Goal: Information Seeking & Learning: Learn about a topic

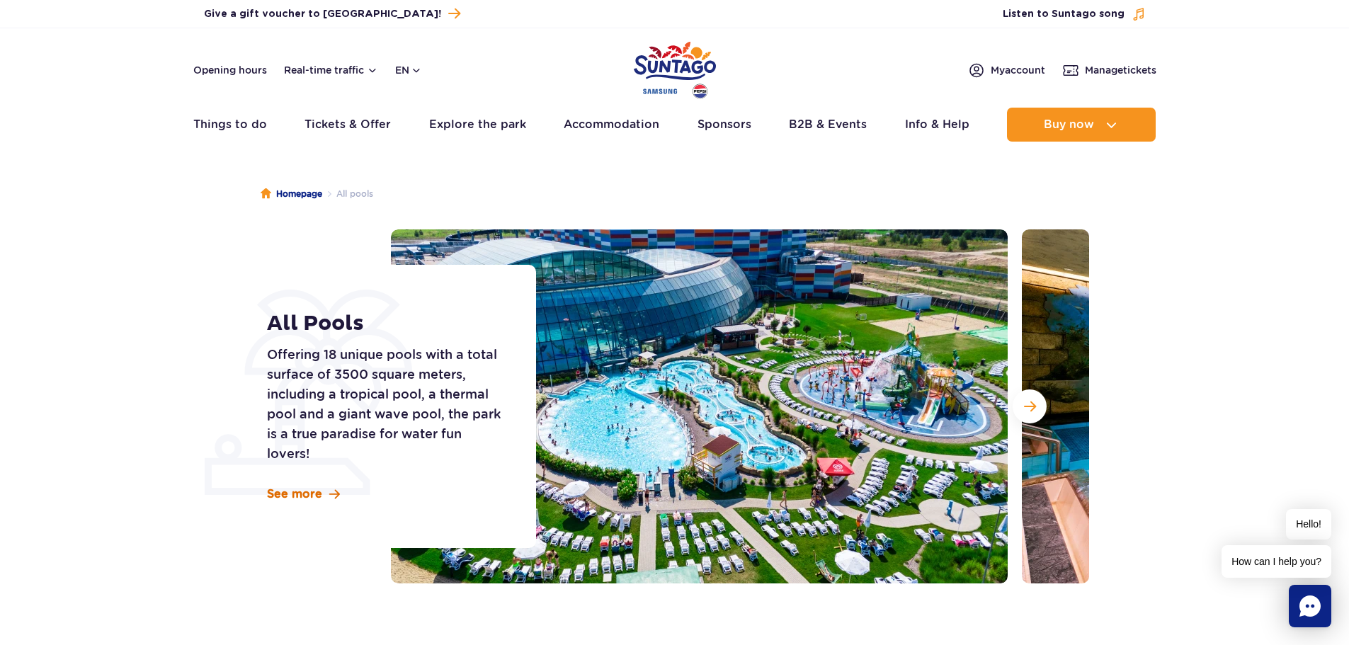
click at [308, 497] on span "See more" at bounding box center [294, 495] width 55 height 16
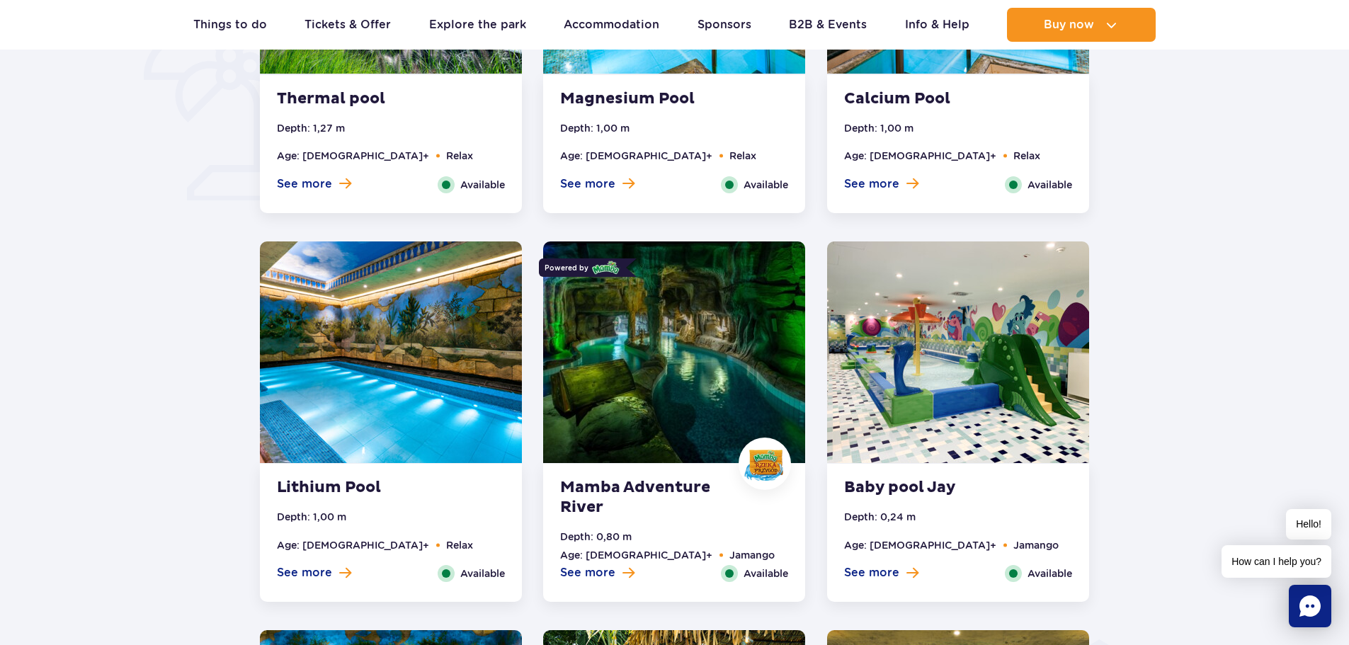
click at [669, 333] on img at bounding box center [674, 353] width 262 height 222
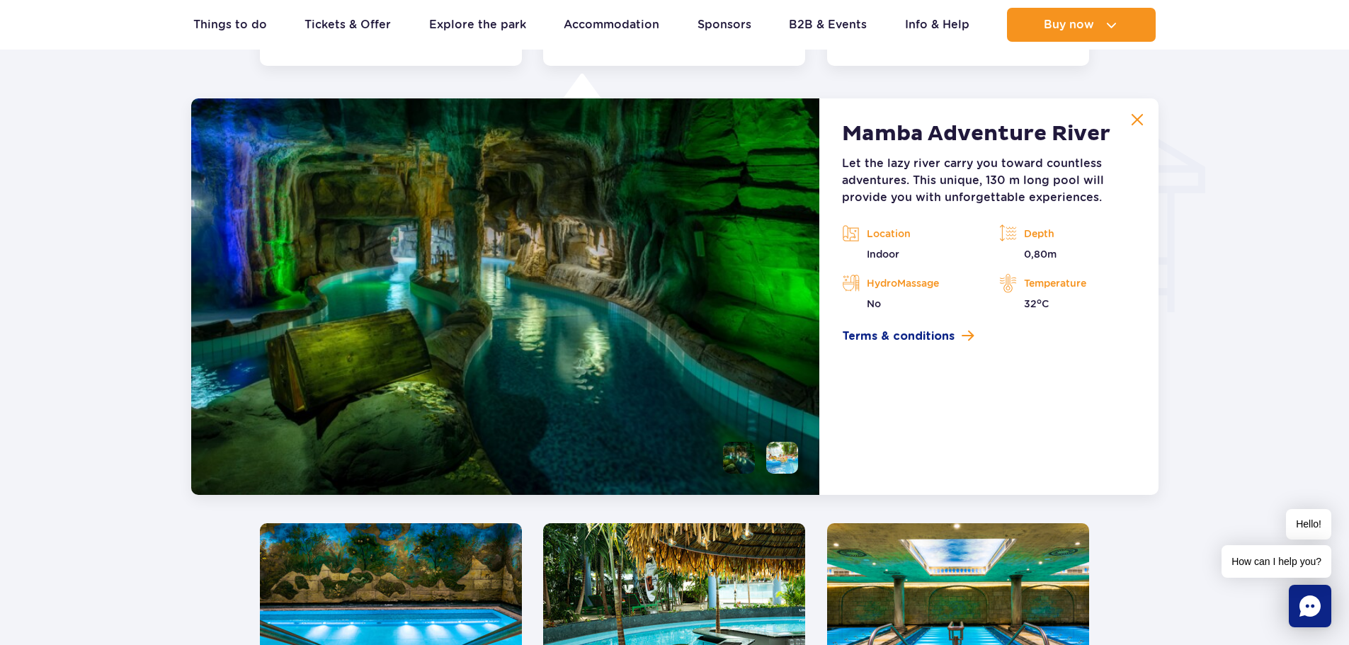
scroll to position [1706, 0]
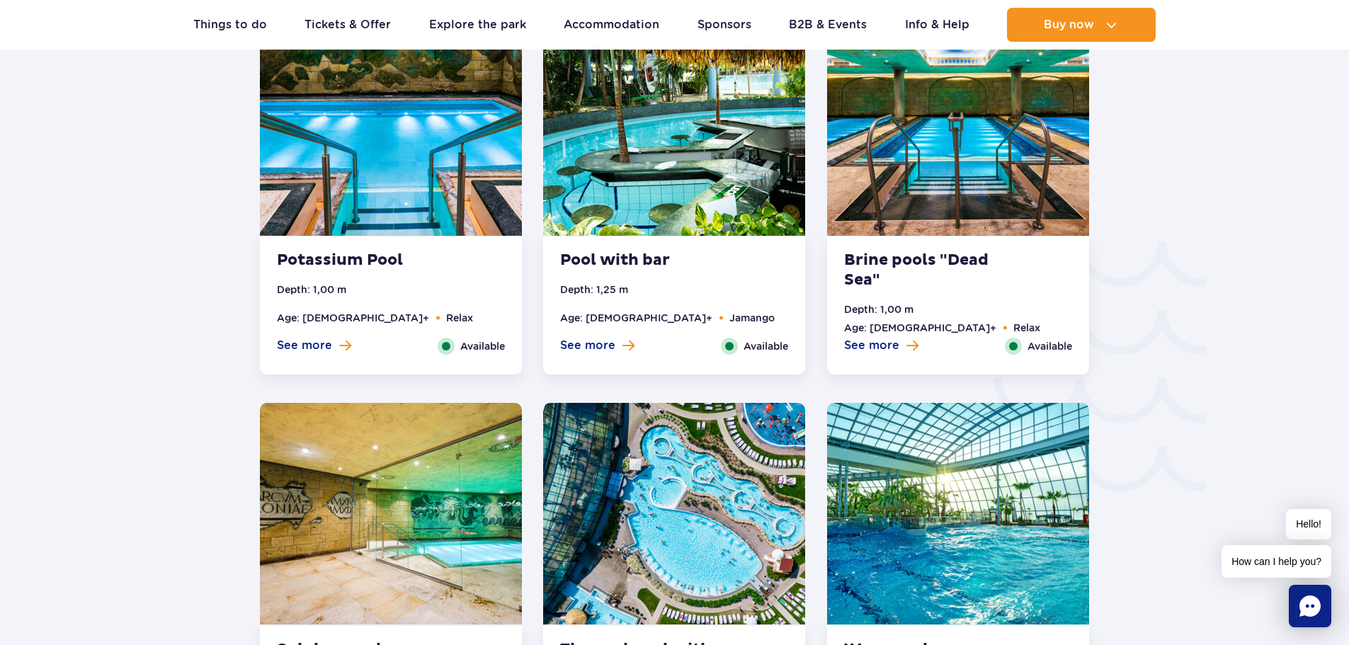
click at [460, 169] on img at bounding box center [391, 125] width 262 height 222
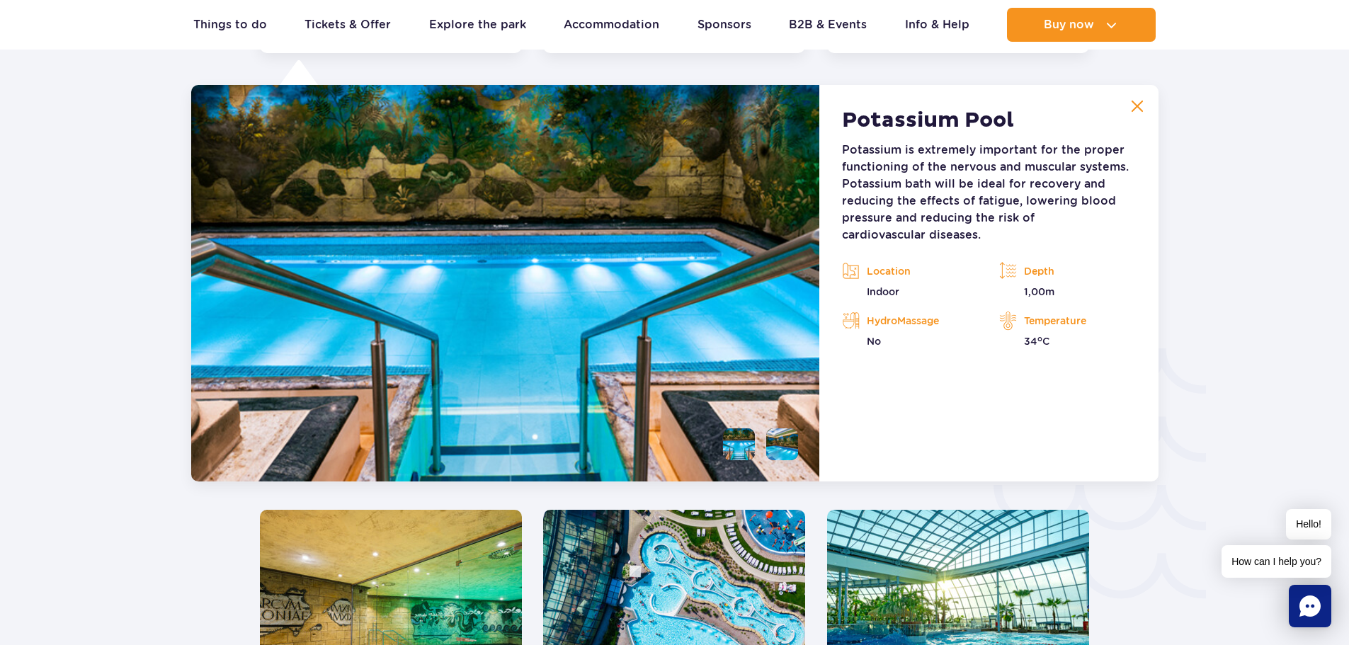
click at [654, 567] on img at bounding box center [674, 621] width 262 height 222
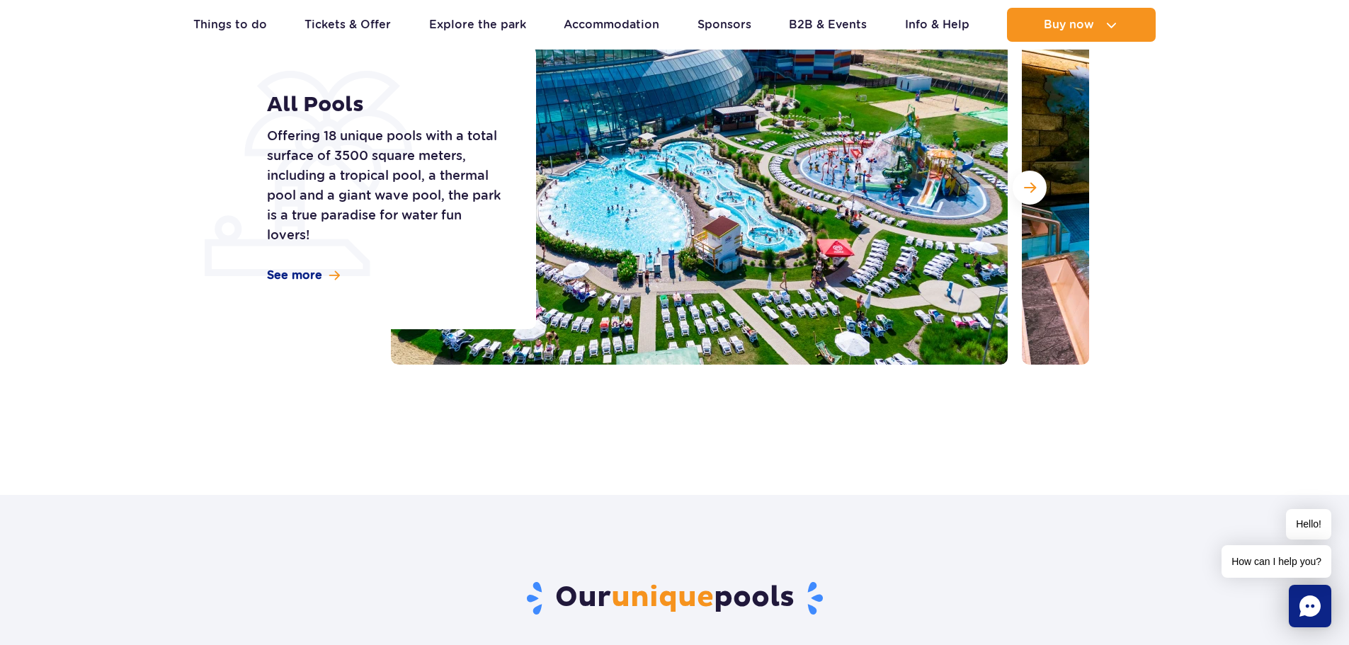
scroll to position [171, 0]
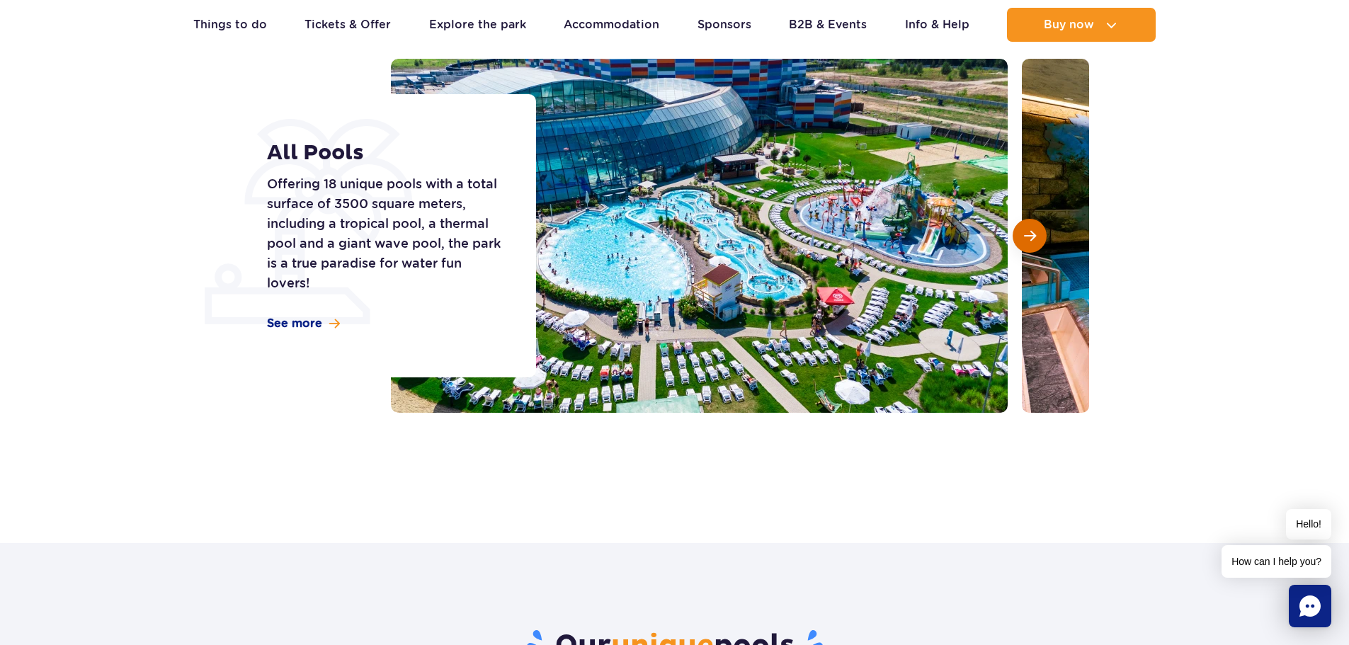
click at [1030, 238] on span "Next slide" at bounding box center [1030, 235] width 12 height 13
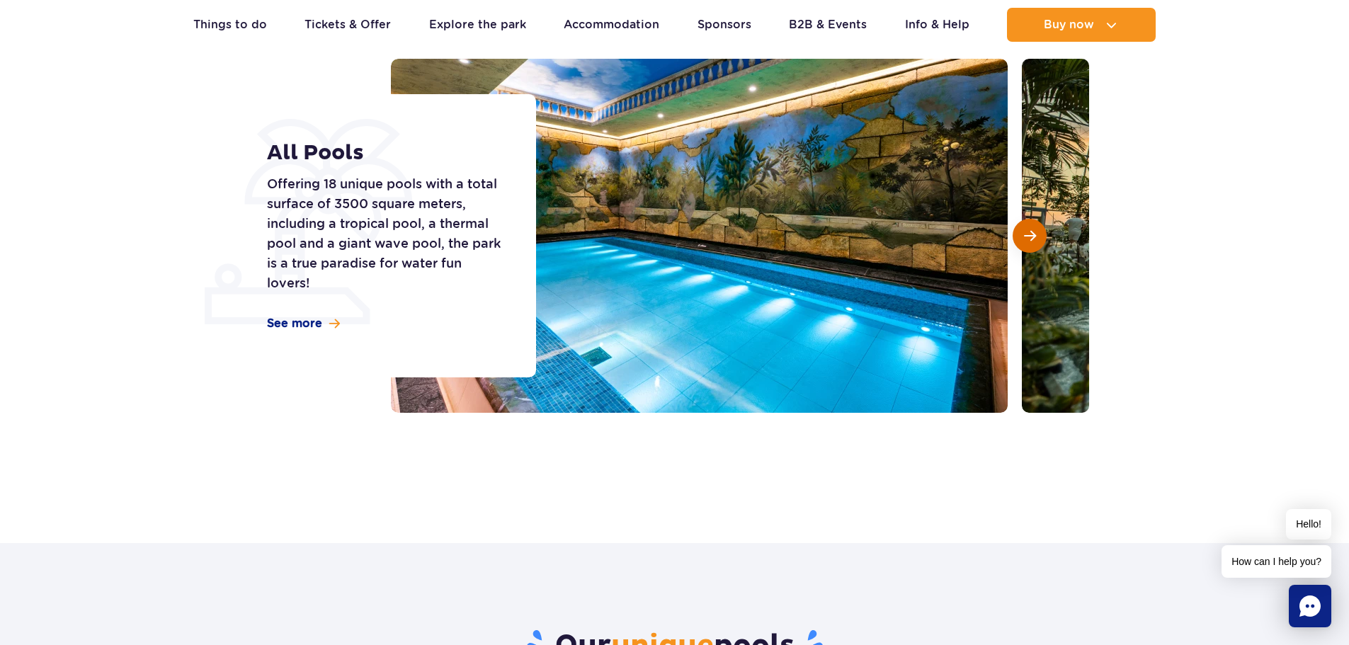
click at [1030, 238] on span "Next slide" at bounding box center [1030, 235] width 12 height 13
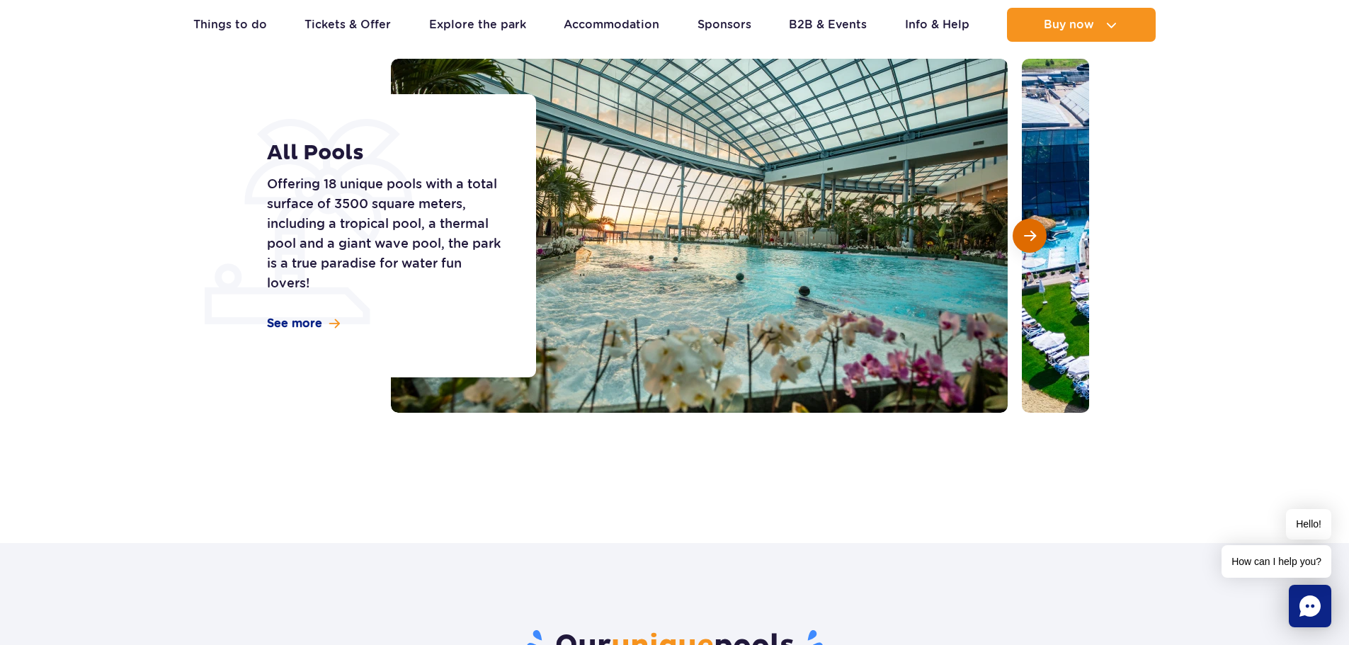
click at [1030, 238] on span "Next slide" at bounding box center [1030, 235] width 12 height 13
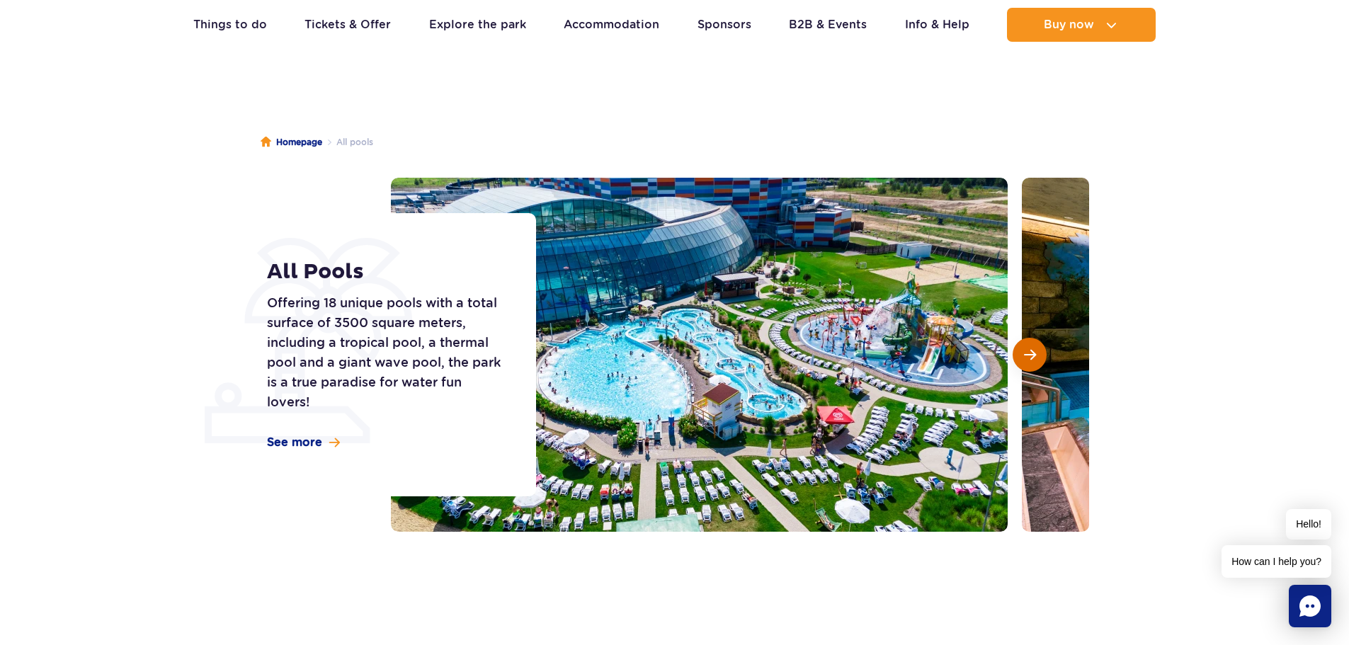
scroll to position [6, 0]
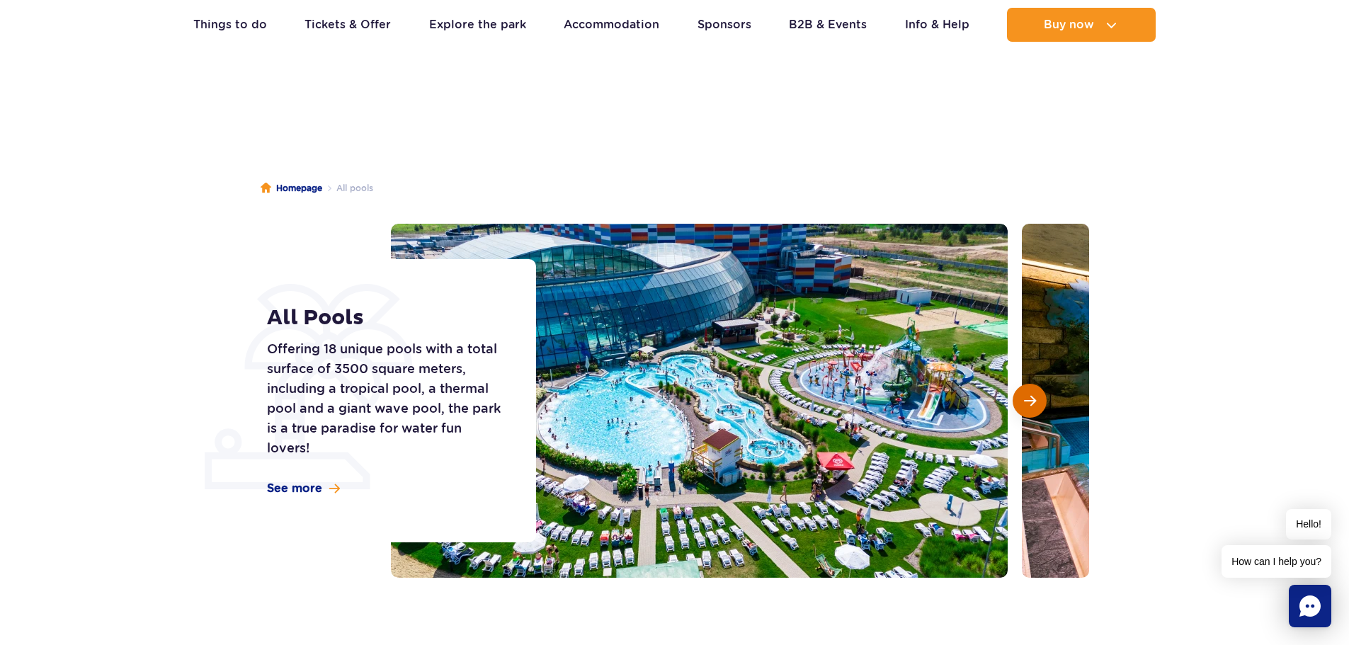
click at [1033, 398] on span "Next slide" at bounding box center [1030, 400] width 12 height 13
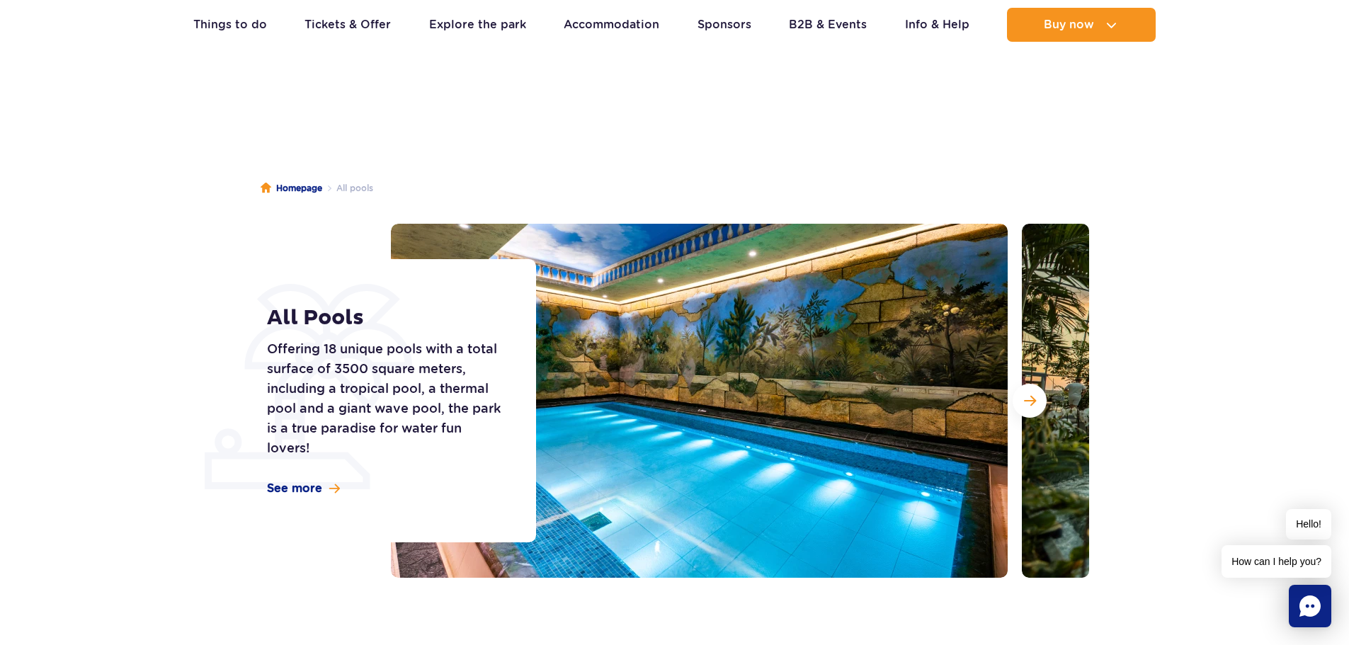
click at [1257, 297] on section "All Pools Offering 18 unique pools with a total surface of 3500 square meters, …" at bounding box center [674, 401] width 1349 height 354
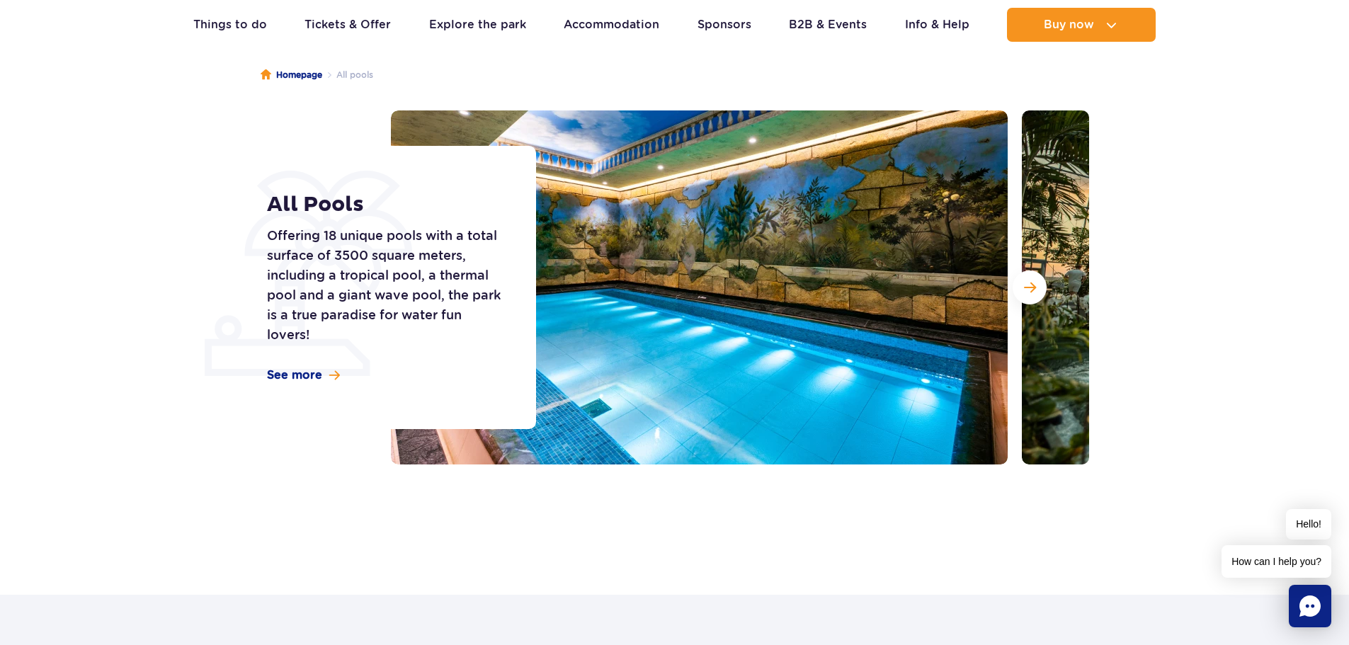
scroll to position [171, 0]
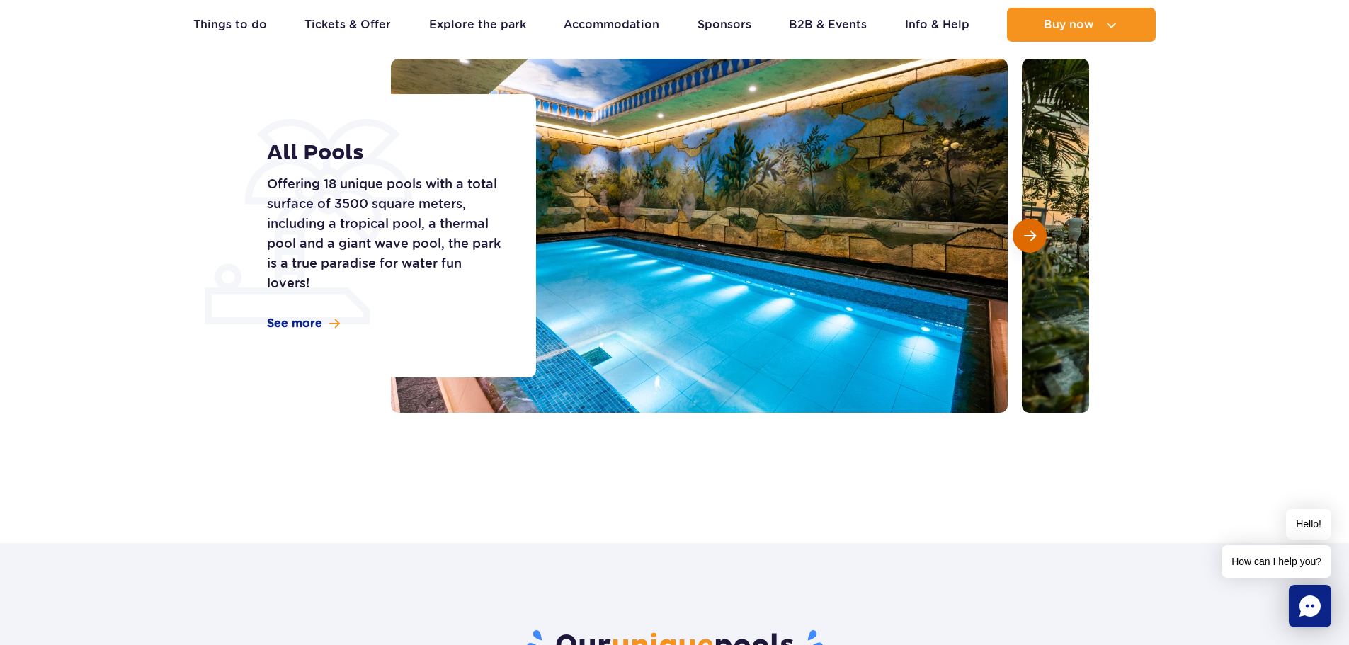
click at [1040, 239] on button "Next slide" at bounding box center [1030, 236] width 34 height 34
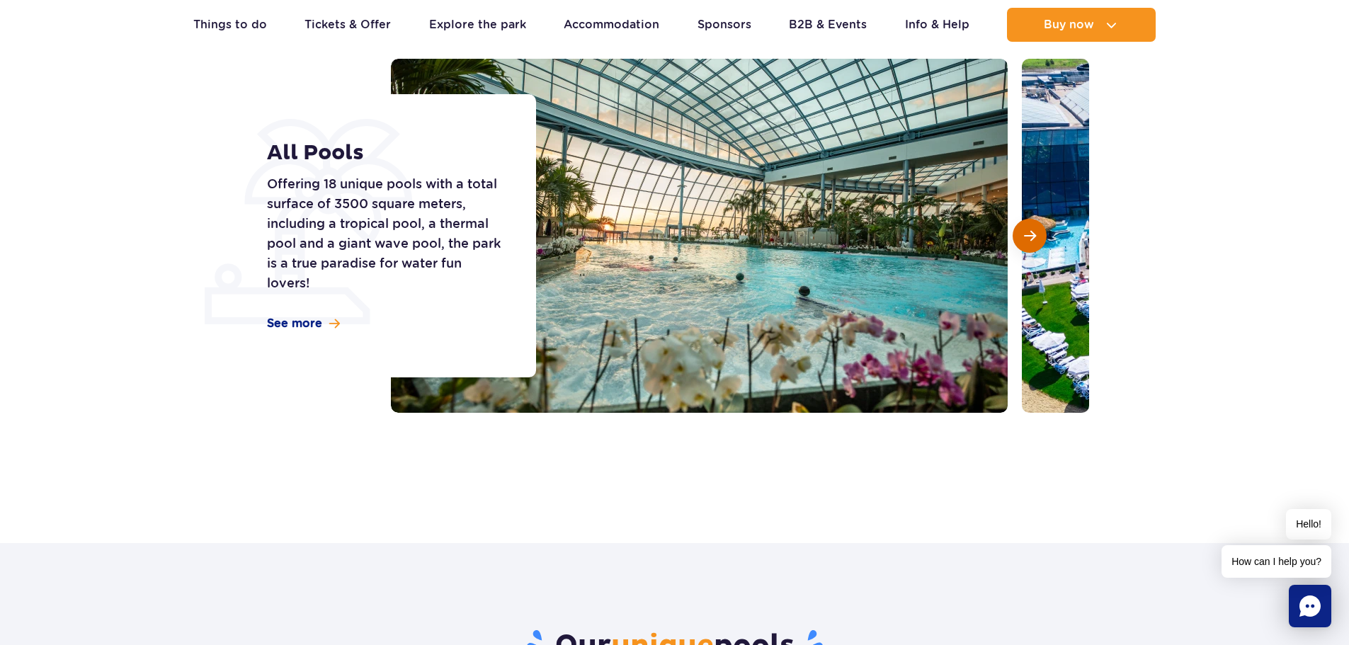
click at [1024, 233] on span "Next slide" at bounding box center [1030, 235] width 12 height 13
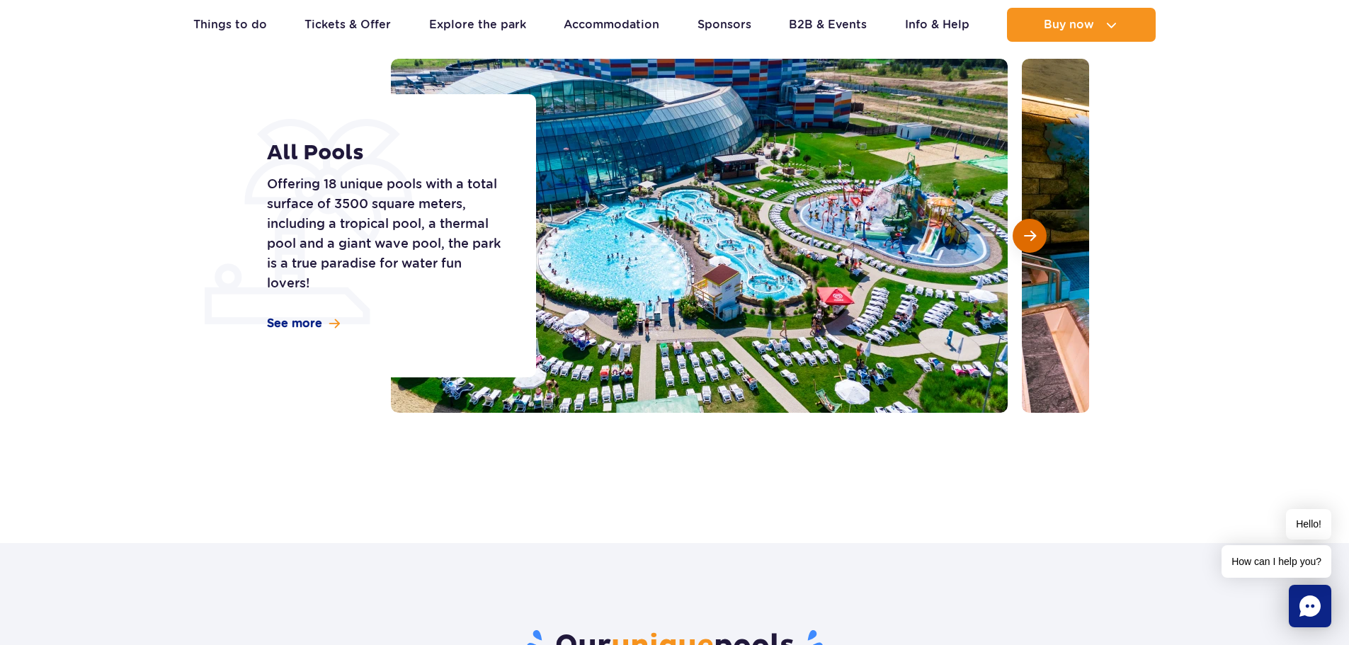
click at [1024, 233] on span "Next slide" at bounding box center [1030, 235] width 12 height 13
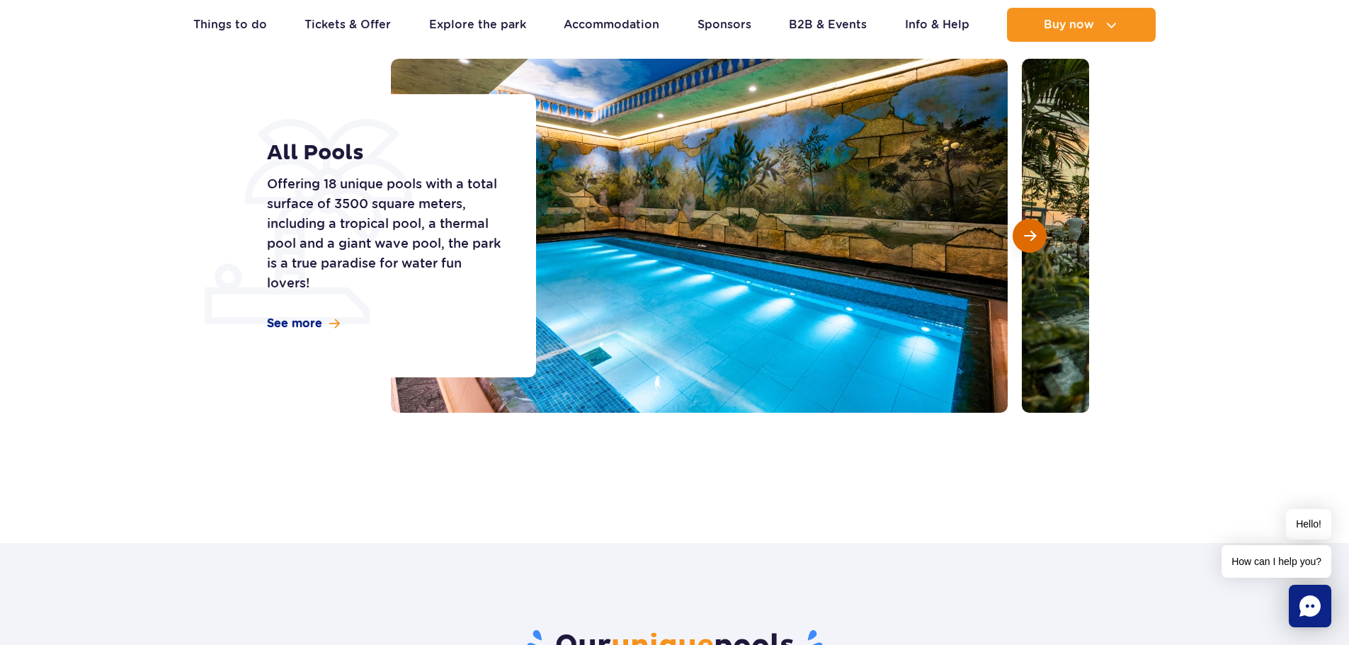
click at [1024, 233] on span "Next slide" at bounding box center [1030, 235] width 12 height 13
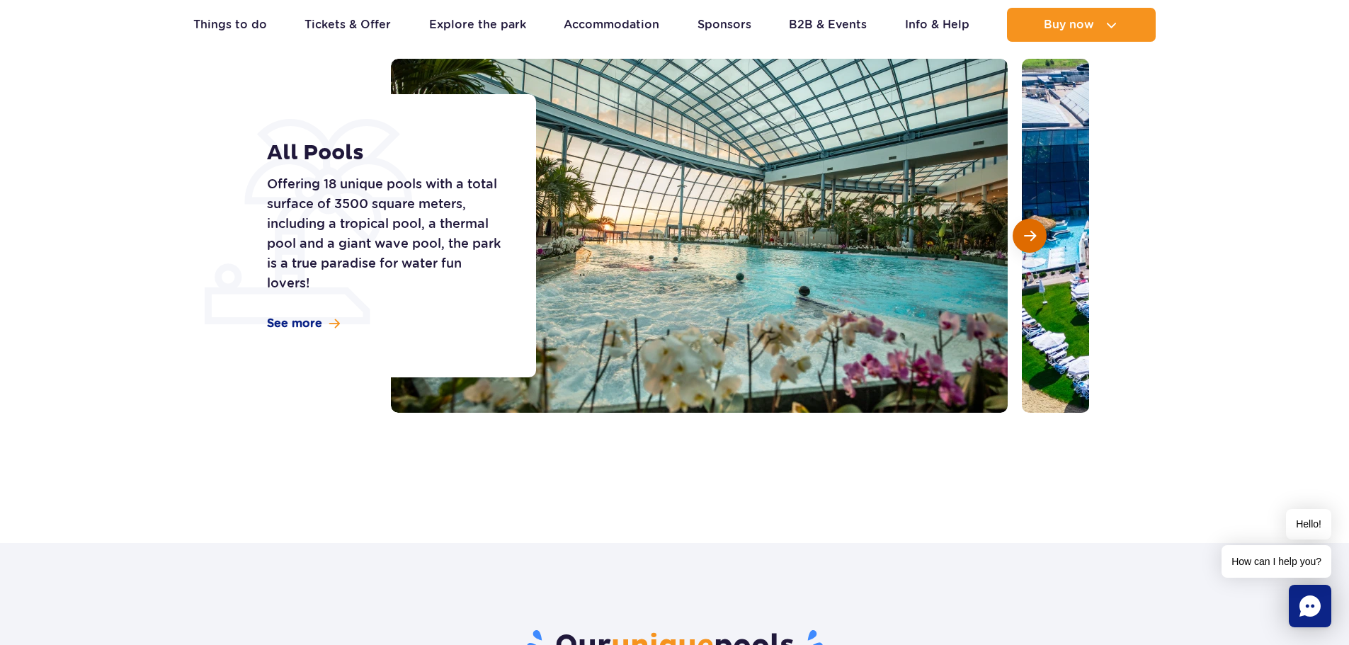
click at [1024, 233] on span "Next slide" at bounding box center [1030, 235] width 12 height 13
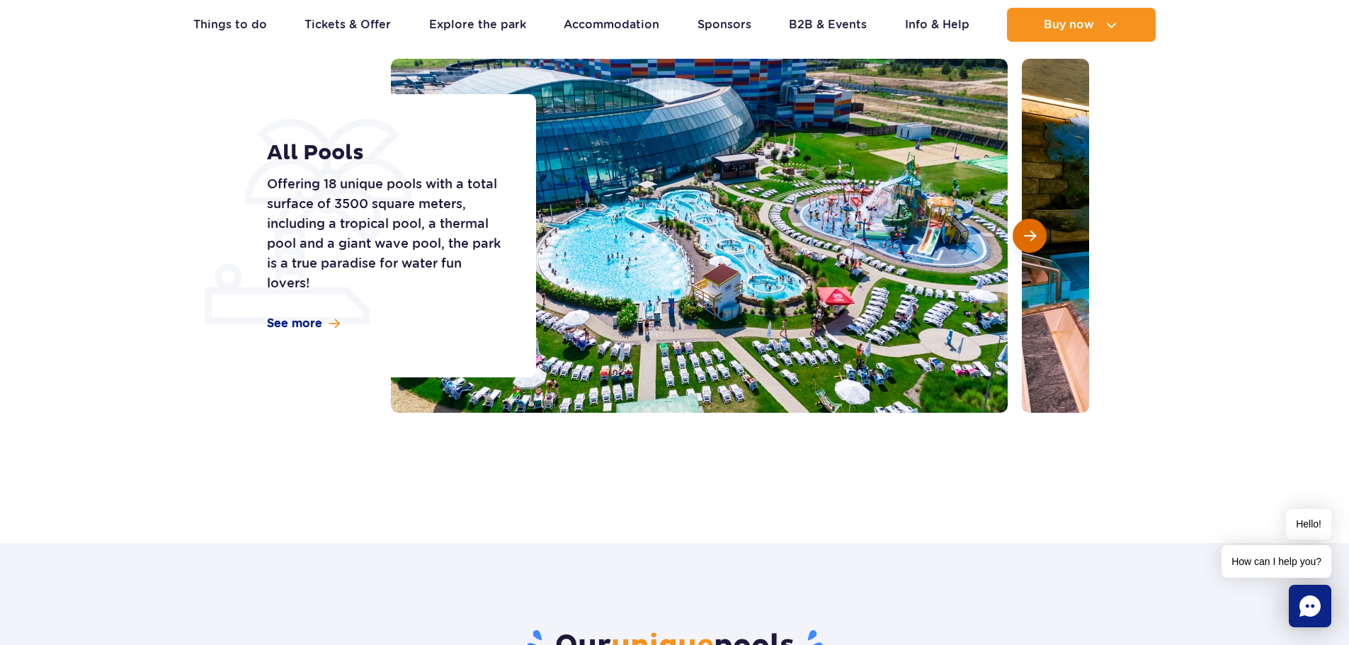
click at [1035, 236] on span "Next slide" at bounding box center [1030, 235] width 12 height 13
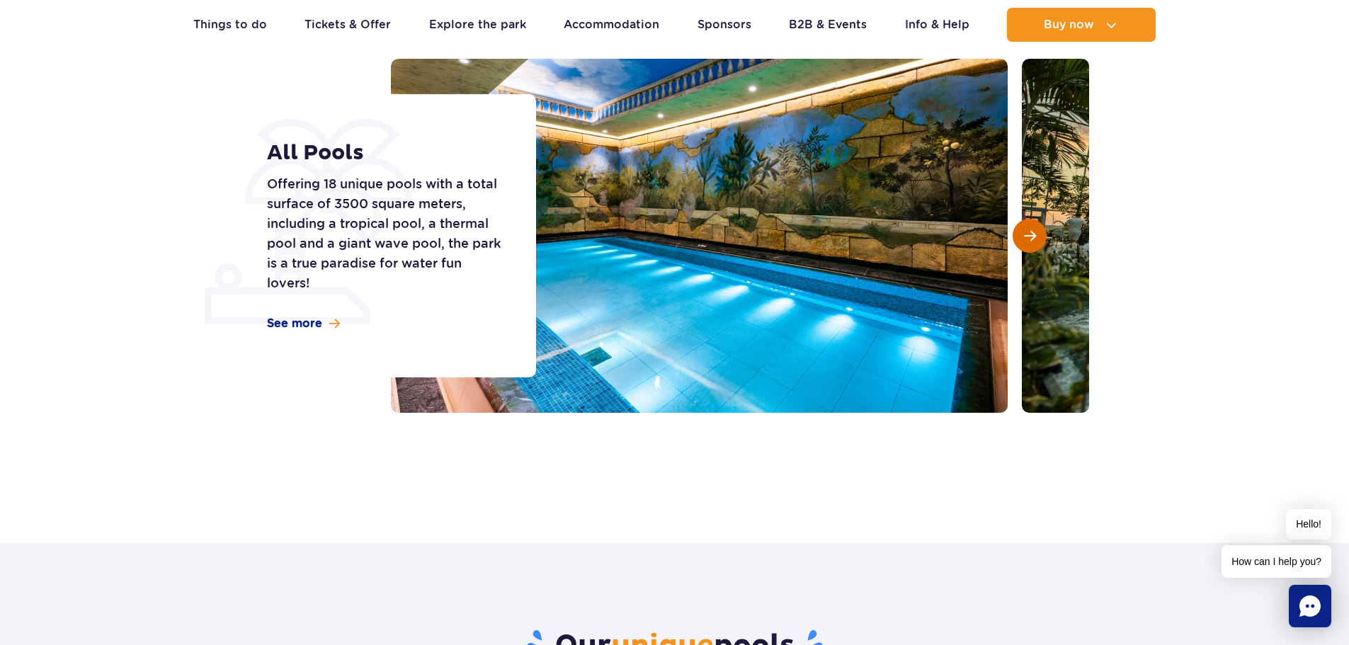
click at [1035, 236] on span "Next slide" at bounding box center [1030, 235] width 12 height 13
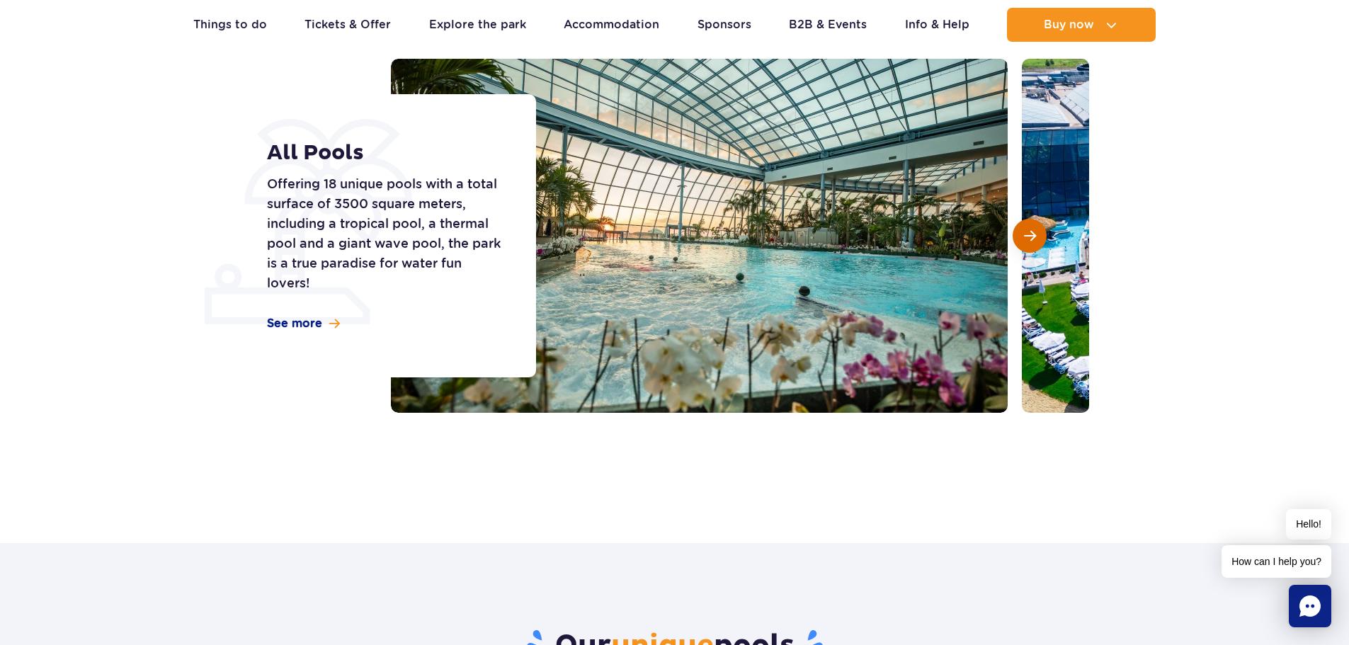
click at [1035, 236] on span "Next slide" at bounding box center [1030, 235] width 12 height 13
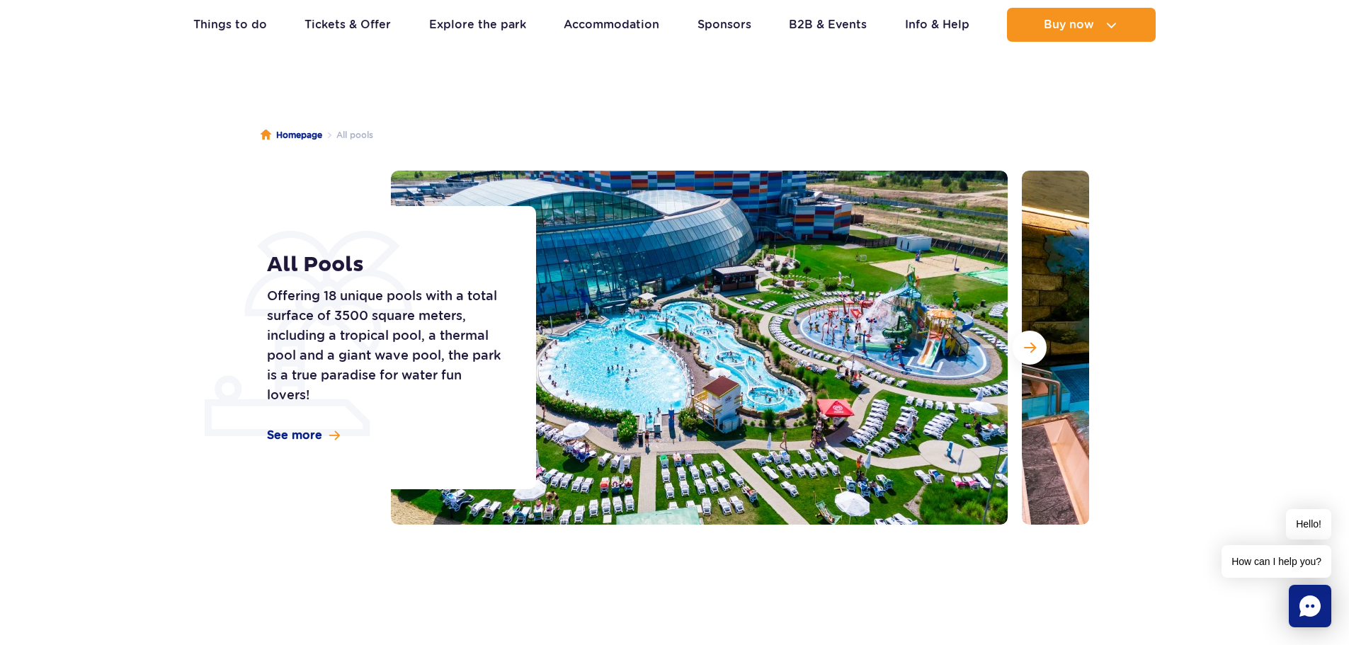
scroll to position [0, 0]
